Goal: Task Accomplishment & Management: Manage account settings

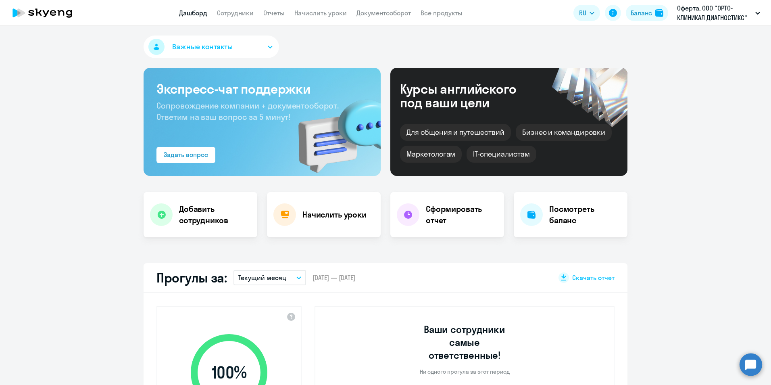
select select "30"
click at [241, 13] on link "Сотрудники" at bounding box center [235, 13] width 37 height 8
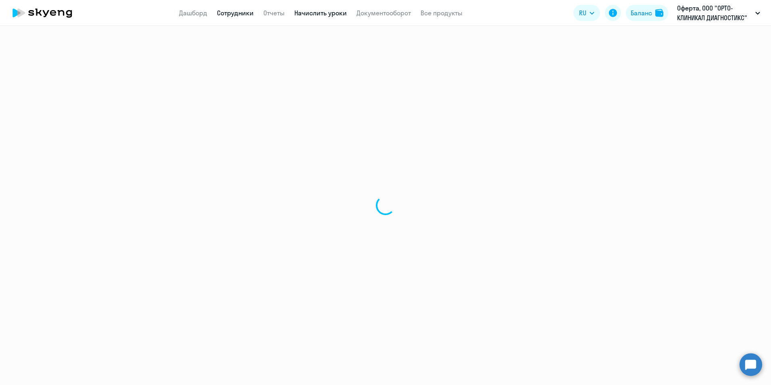
click at [303, 15] on link "Начислить уроки" at bounding box center [320, 13] width 52 height 8
select select "30"
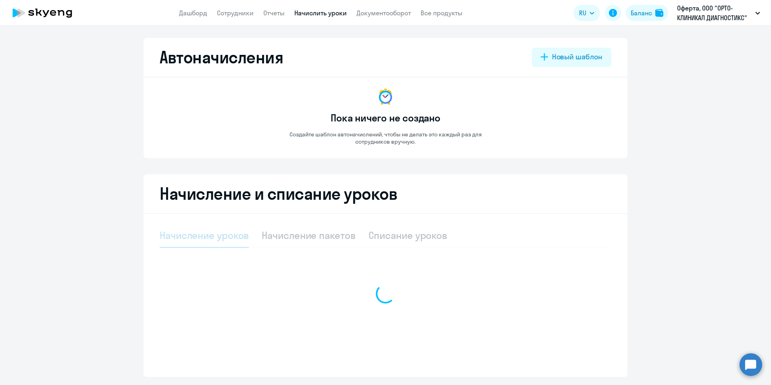
select select "10"
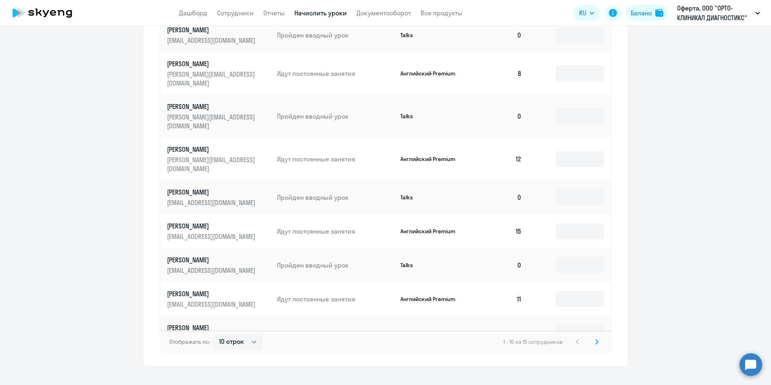
scroll to position [380, 0]
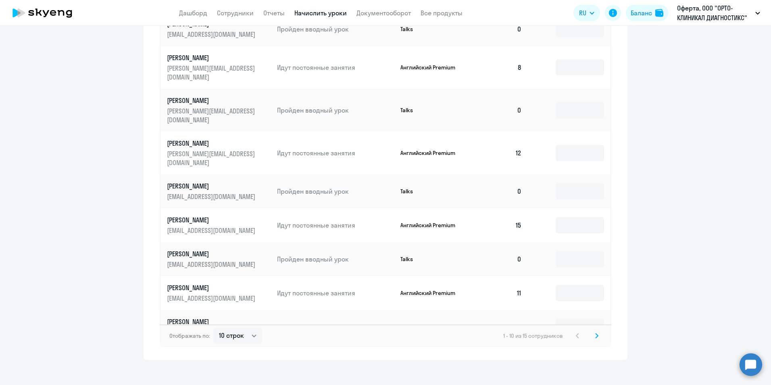
click at [596, 333] on icon at bounding box center [597, 335] width 2 height 4
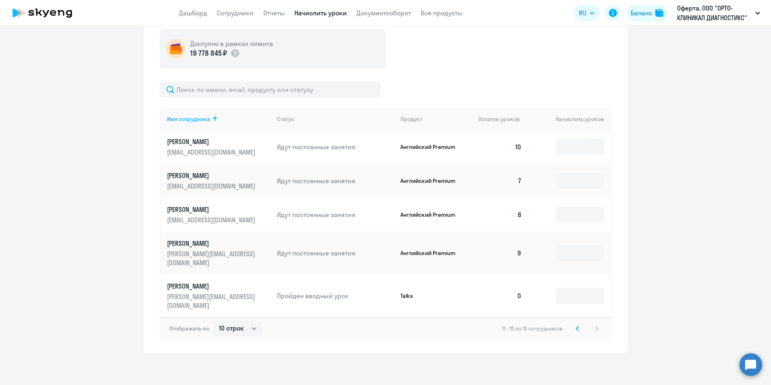
scroll to position [210, 0]
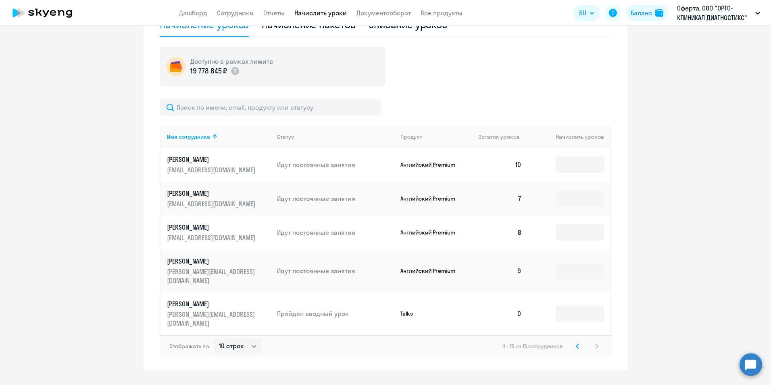
click at [573, 341] on svg-icon at bounding box center [578, 346] width 10 height 10
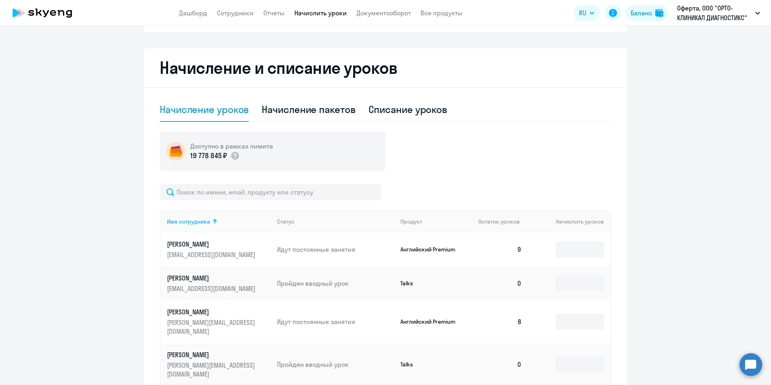
scroll to position [98, 0]
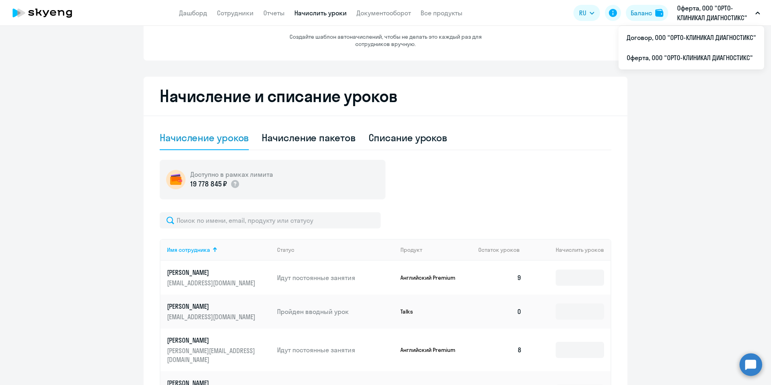
click at [690, 17] on p "Оферта, ООО "ОРТО-КЛИНИКАЛ ДИАГНОСТИКС"" at bounding box center [714, 12] width 75 height 19
click at [690, 37] on li "Договор, ООО "ОРТО-КЛИНИКАЛ ДИАГНОСТИКС"" at bounding box center [692, 37] width 146 height 20
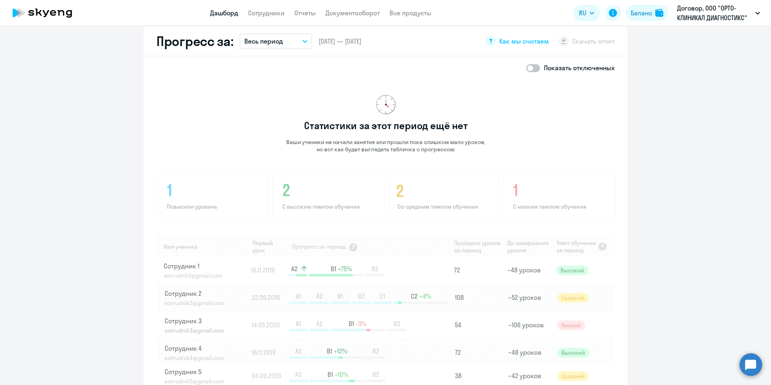
scroll to position [303, 0]
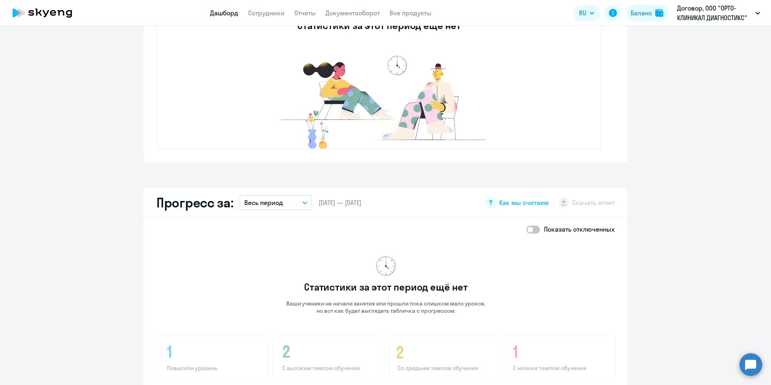
click at [48, 11] on icon at bounding box center [46, 13] width 6 height 7
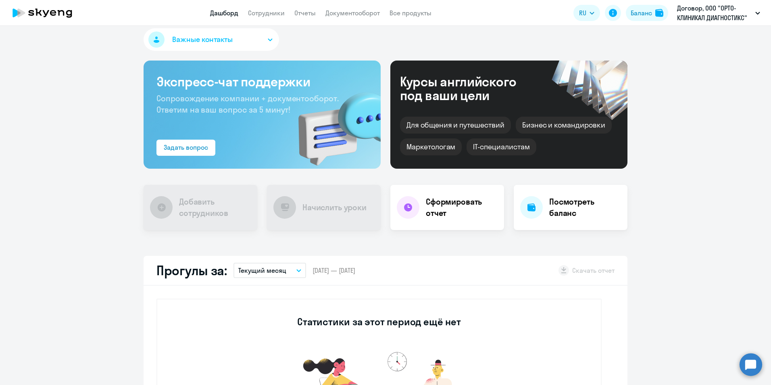
scroll to position [0, 0]
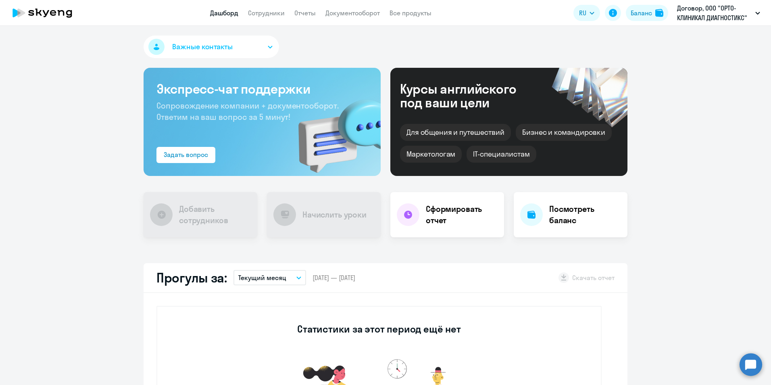
click at [181, 41] on button "Важные контакты" at bounding box center [211, 46] width 135 height 23
